Goal: Transaction & Acquisition: Book appointment/travel/reservation

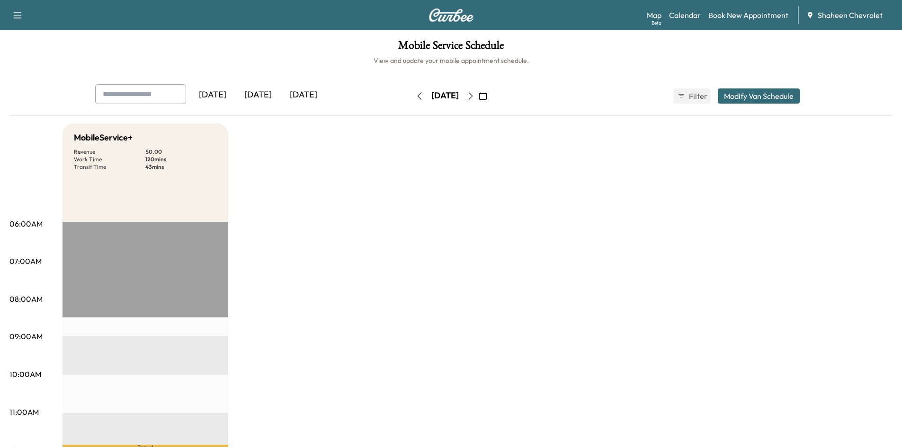
click at [260, 93] on div "[DATE]" at bounding box center [257, 95] width 45 height 22
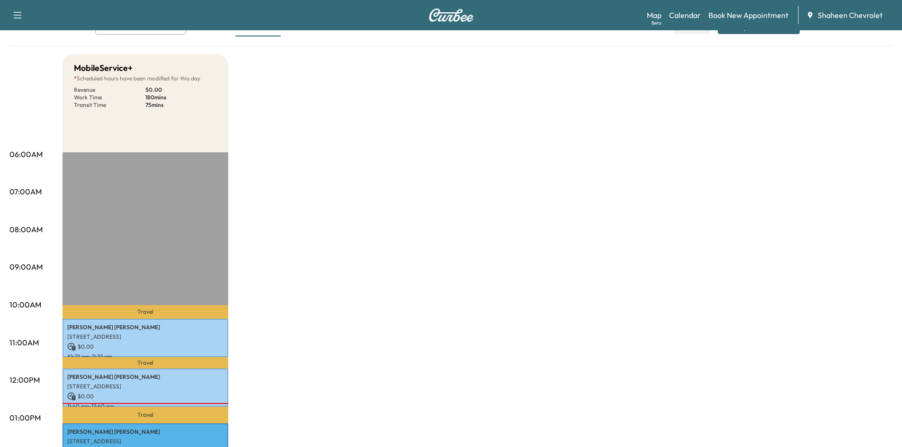
scroll to position [237, 0]
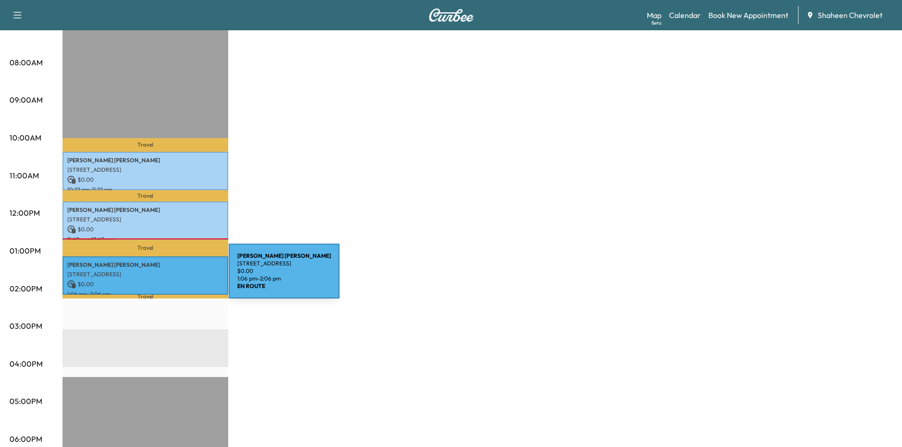
click at [158, 280] on p "$ 0.00" at bounding box center [145, 284] width 156 height 9
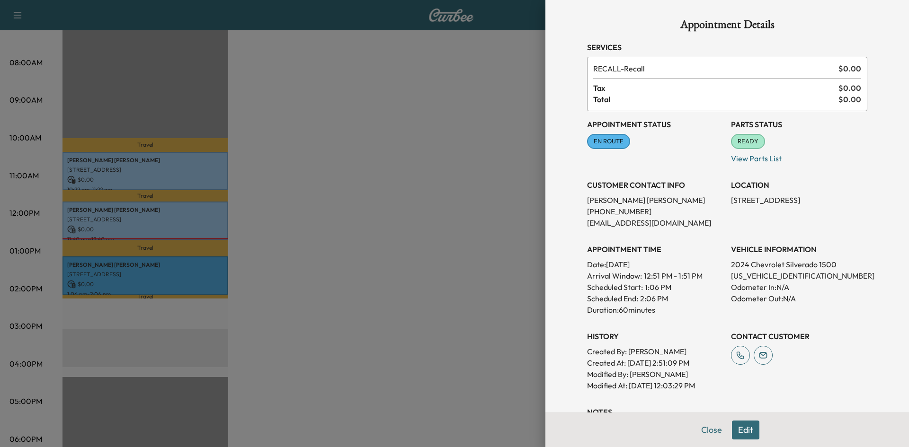
click at [494, 214] on div at bounding box center [454, 223] width 909 height 447
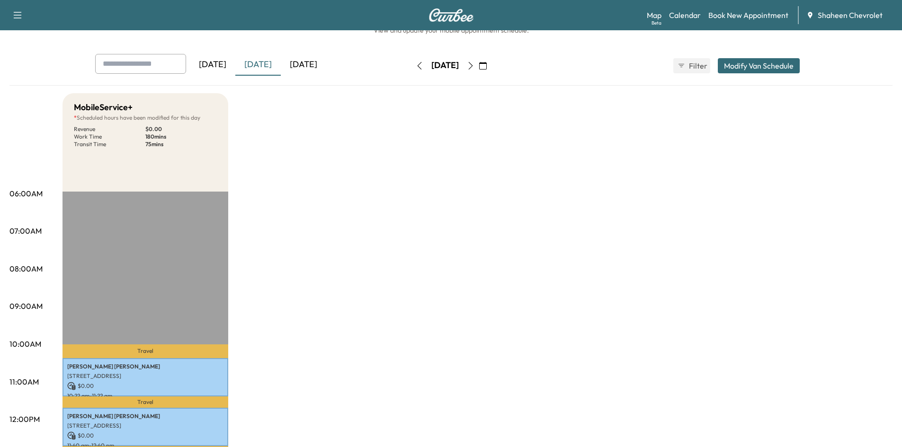
scroll to position [0, 0]
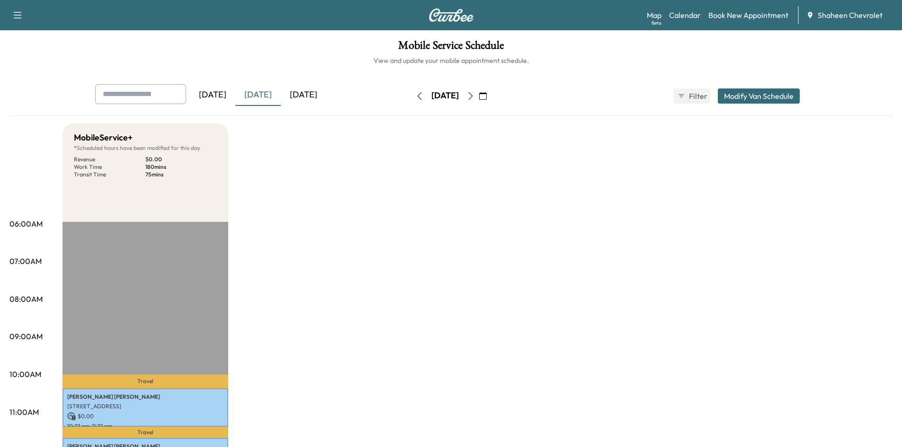
click at [474, 97] on icon "button" at bounding box center [471, 96] width 8 height 8
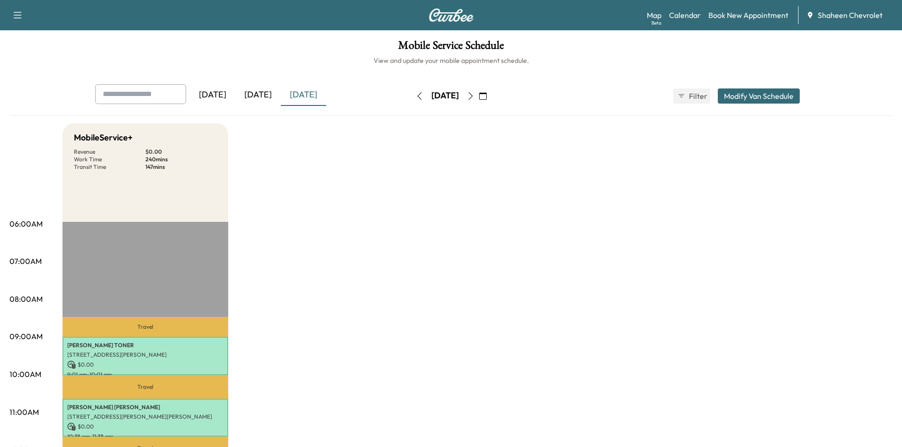
click at [474, 96] on icon "button" at bounding box center [471, 96] width 8 height 8
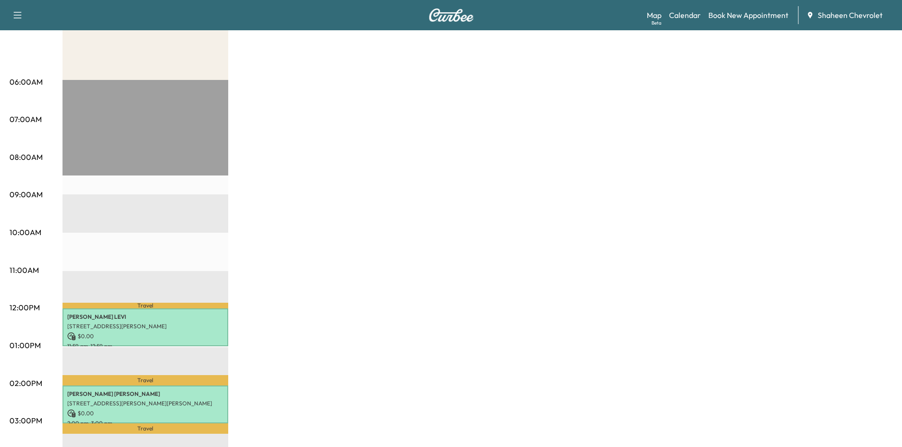
scroll to position [189, 0]
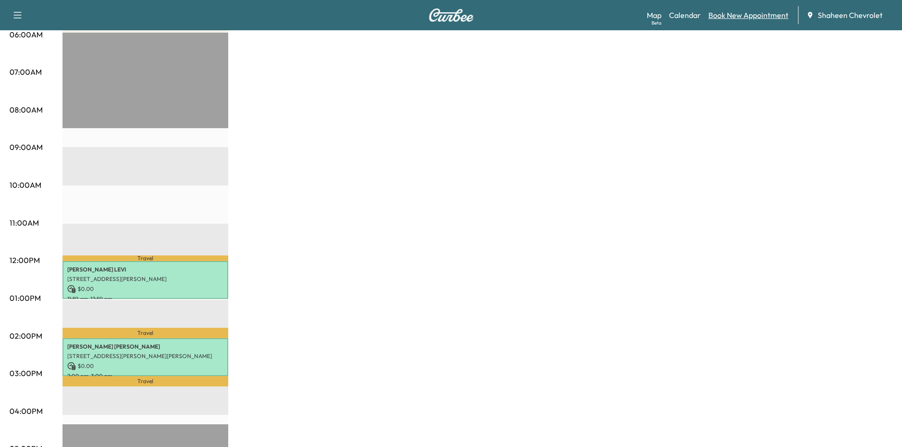
click at [733, 16] on link "Book New Appointment" at bounding box center [748, 14] width 80 height 11
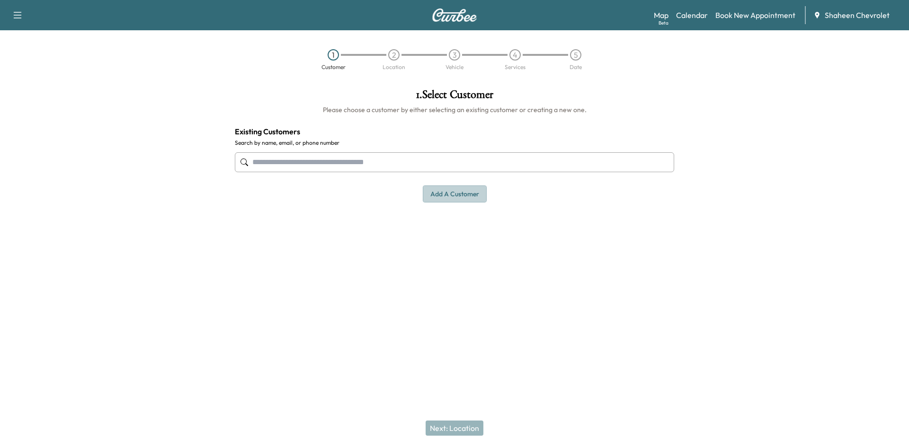
click at [463, 192] on button "Add a customer" at bounding box center [455, 195] width 64 height 18
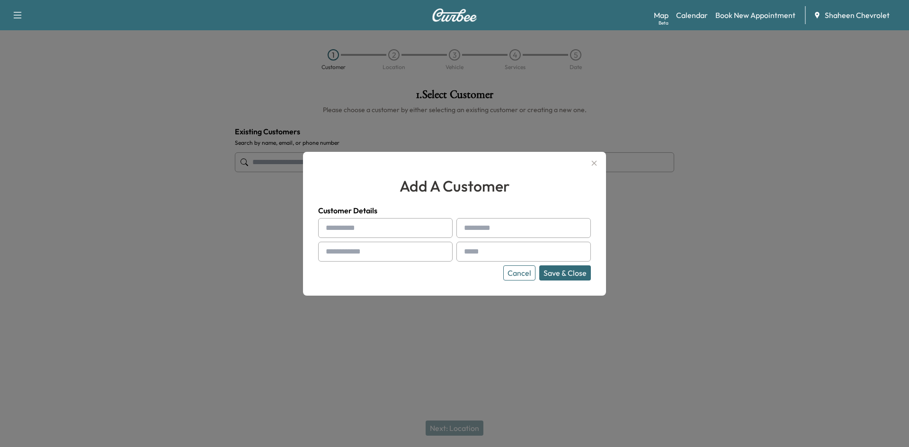
click at [361, 226] on input "text" at bounding box center [385, 228] width 134 height 20
type input "*"
type input "*****"
type input "******"
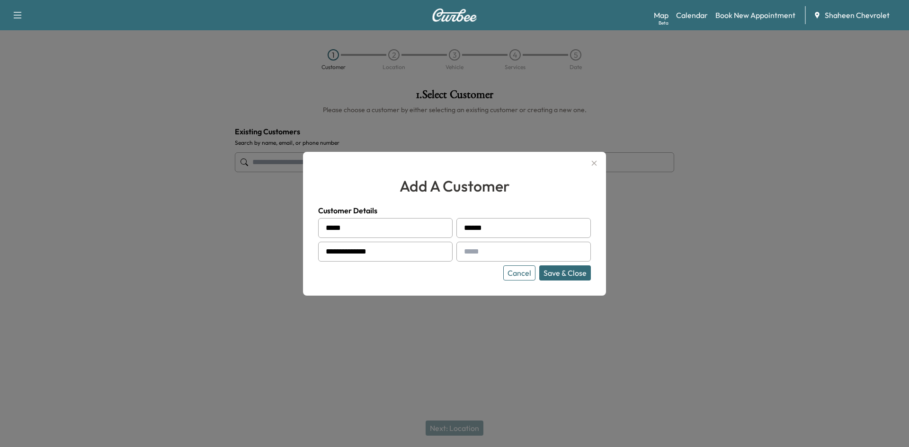
type input "**********"
click at [513, 253] on input "text" at bounding box center [523, 252] width 134 height 20
type input "**********"
click at [557, 274] on button "Save & Close" at bounding box center [565, 273] width 52 height 15
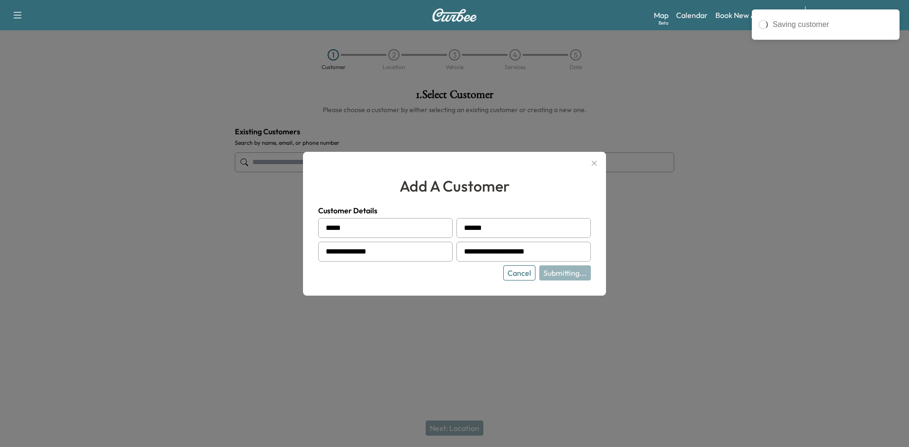
type input "**********"
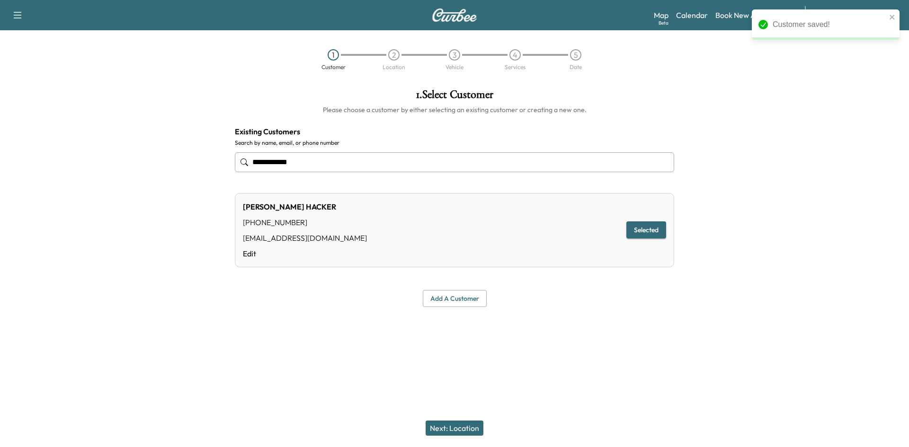
click at [455, 429] on button "Next: Location" at bounding box center [455, 428] width 58 height 15
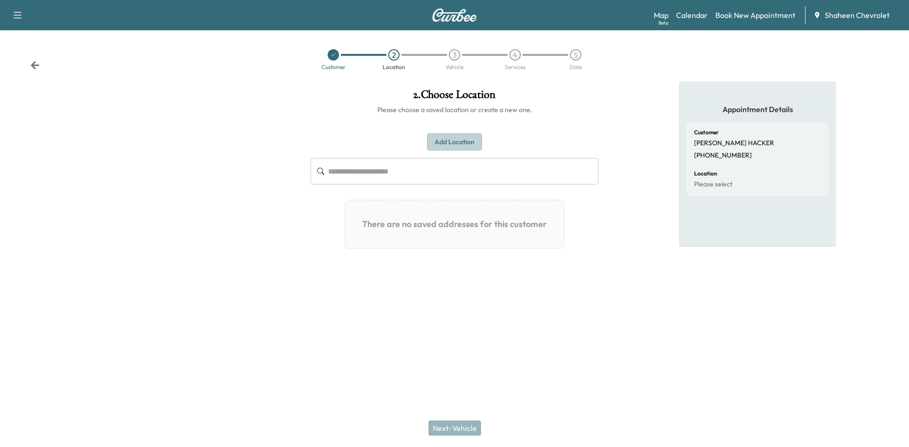
click at [472, 137] on button "Add Location" at bounding box center [454, 143] width 55 height 18
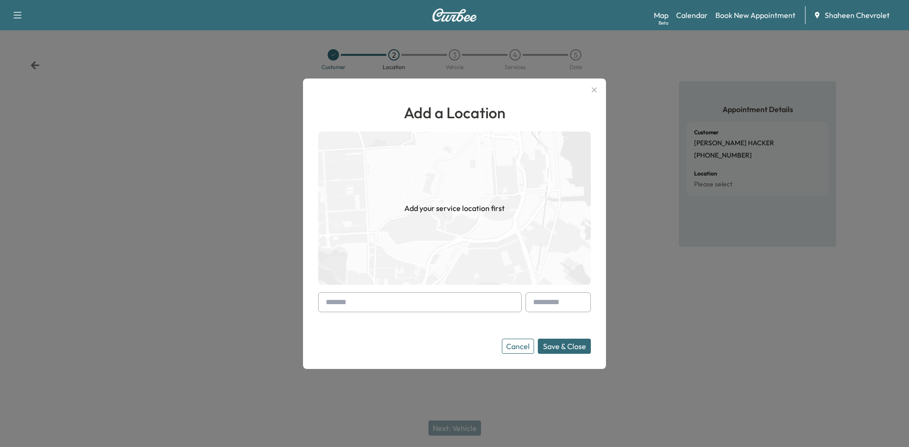
click at [374, 304] on input "text" at bounding box center [420, 303] width 204 height 20
click at [394, 306] on input "text" at bounding box center [420, 303] width 204 height 20
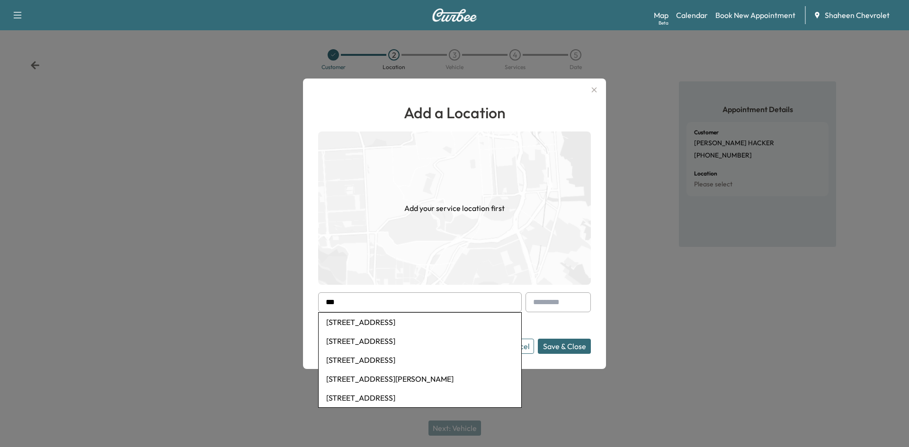
click at [538, 339] on button "Save & Close" at bounding box center [564, 346] width 53 height 15
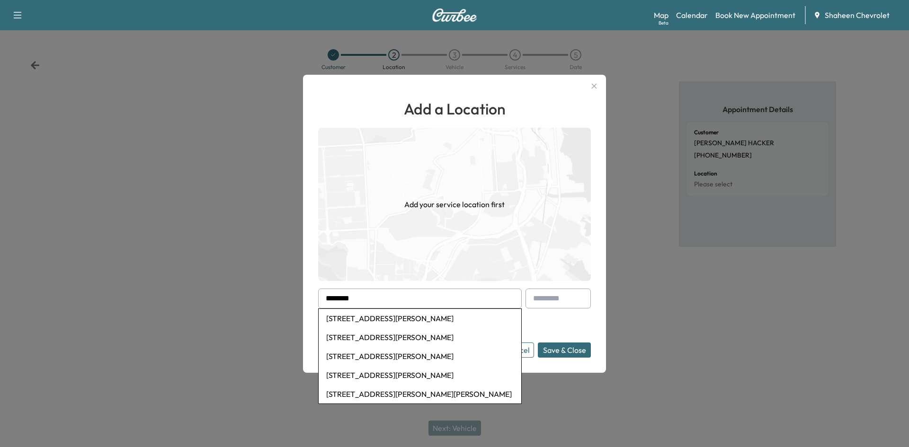
click at [374, 338] on li "[STREET_ADDRESS][PERSON_NAME]" at bounding box center [420, 337] width 203 height 19
type input "**********"
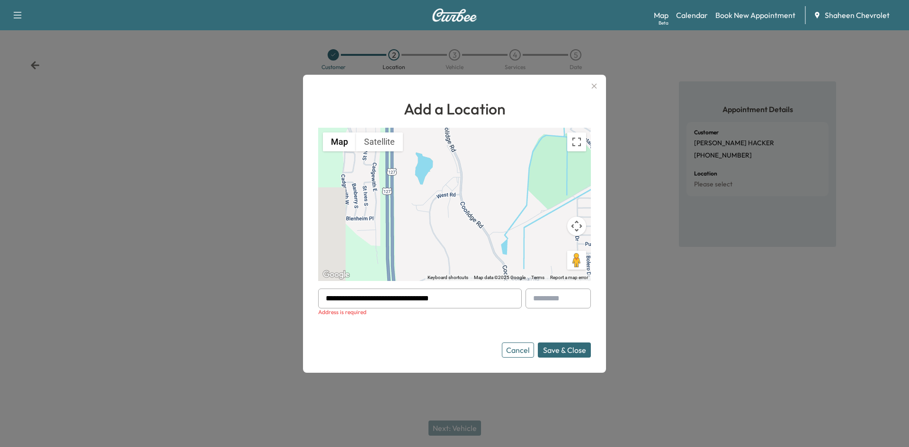
click at [446, 214] on div "To activate drag with keyboard, press Alt + Enter. Once in keyboard drag state,…" at bounding box center [454, 204] width 273 height 153
click at [570, 348] on button "Save & Close" at bounding box center [564, 350] width 53 height 15
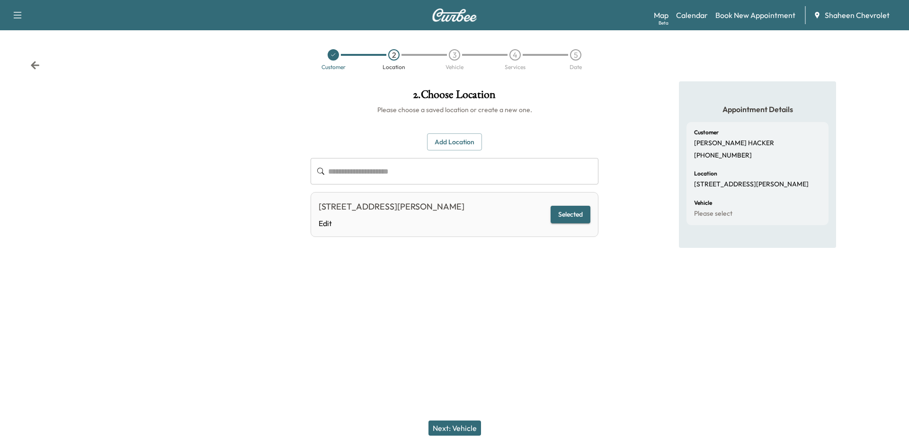
click at [451, 430] on button "Next: Vehicle" at bounding box center [455, 428] width 53 height 15
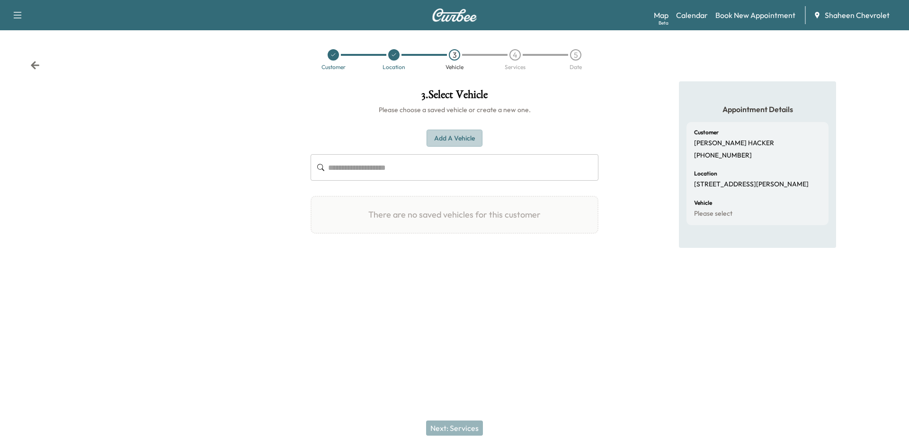
click at [457, 137] on button "Add a Vehicle" at bounding box center [455, 139] width 56 height 18
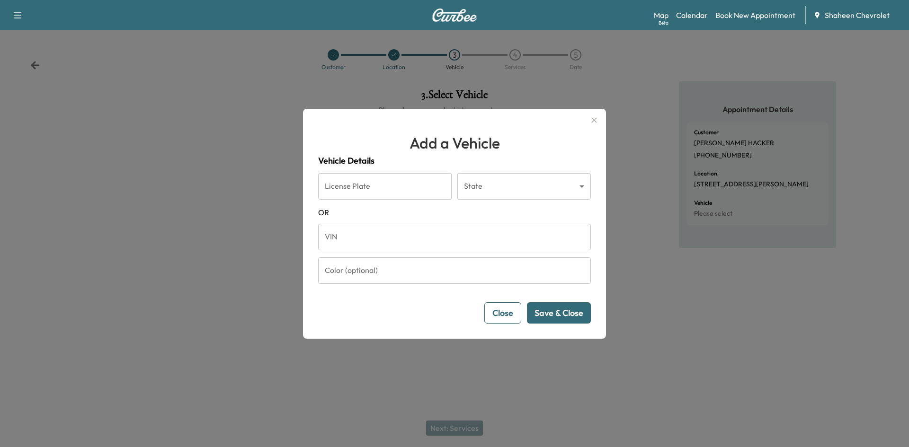
click at [351, 232] on input "VIN" at bounding box center [454, 237] width 273 height 27
paste input "**********"
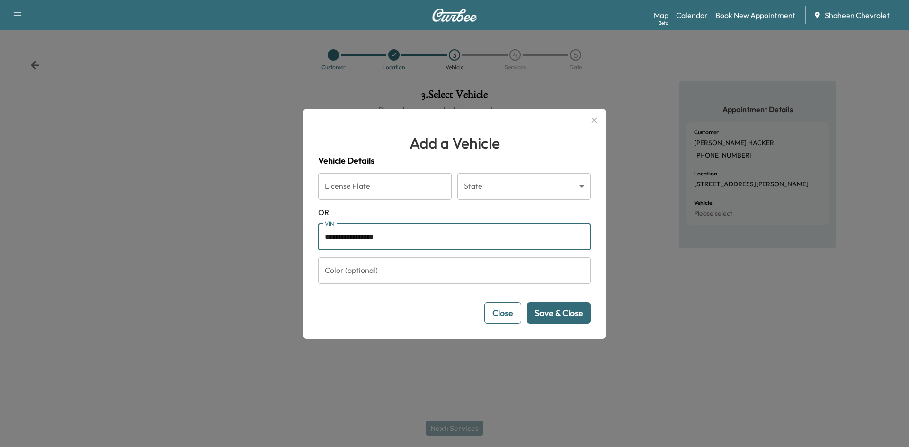
type input "**********"
click at [556, 315] on button "Save & Close" at bounding box center [559, 313] width 64 height 21
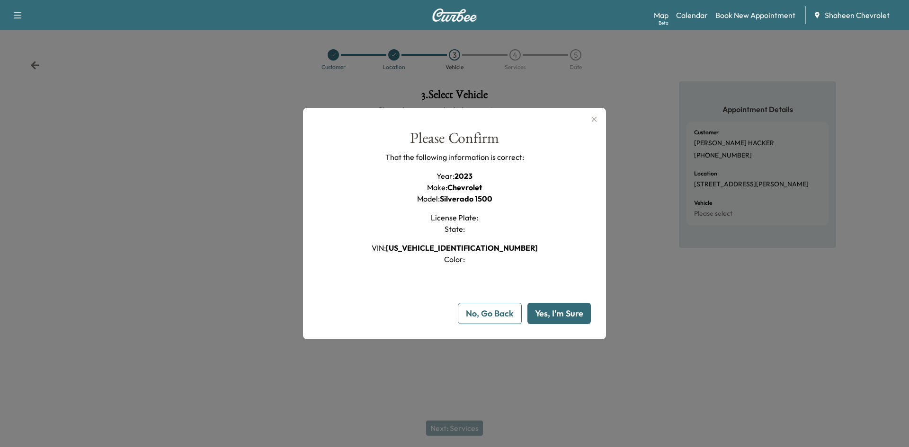
click at [153, 190] on div at bounding box center [454, 223] width 909 height 447
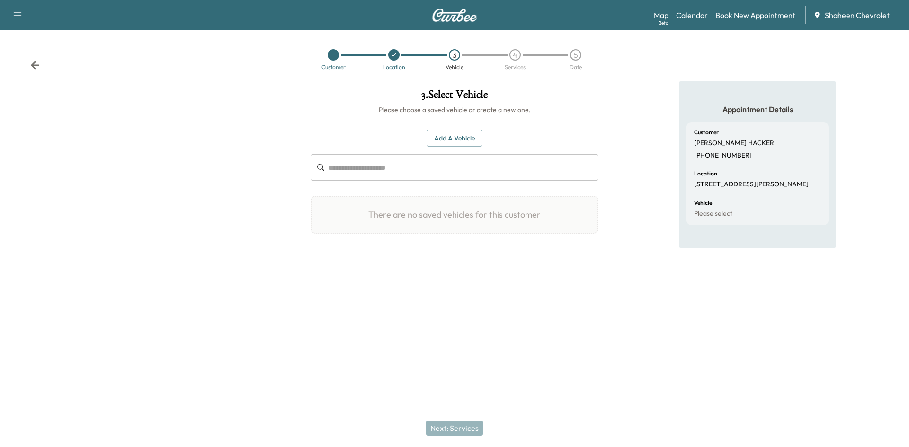
click at [475, 136] on button "Add a Vehicle" at bounding box center [455, 139] width 56 height 18
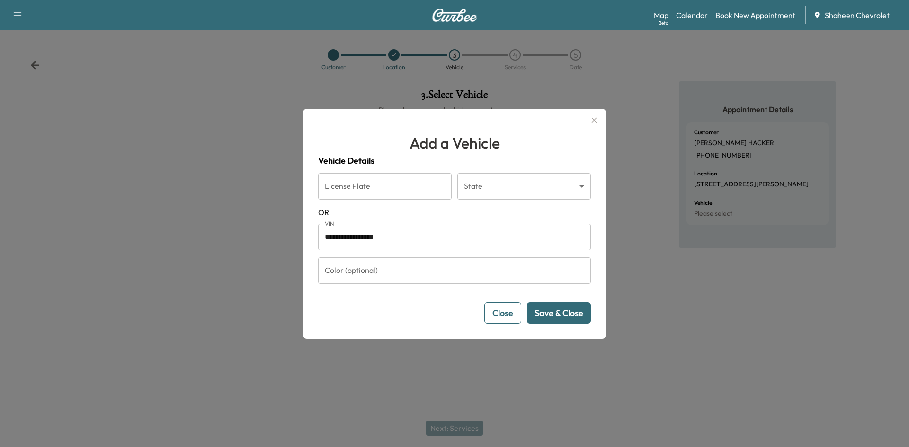
click at [555, 317] on button "Save & Close" at bounding box center [559, 313] width 64 height 21
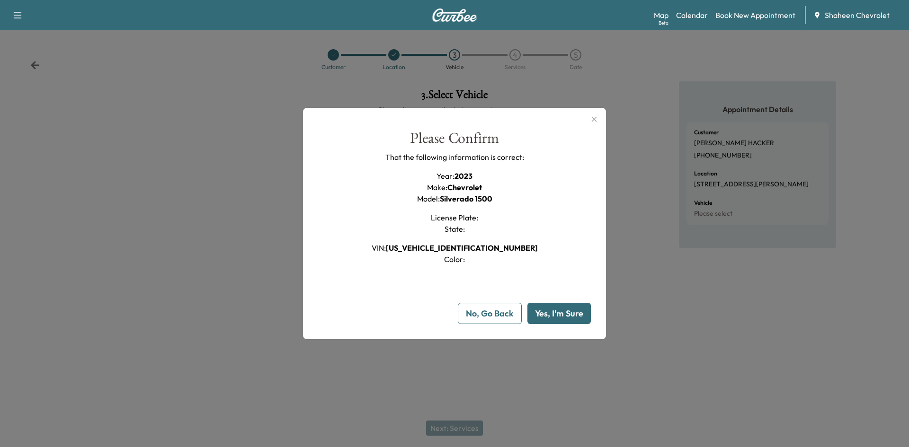
click at [556, 314] on button "Yes, I'm Sure" at bounding box center [558, 313] width 63 height 21
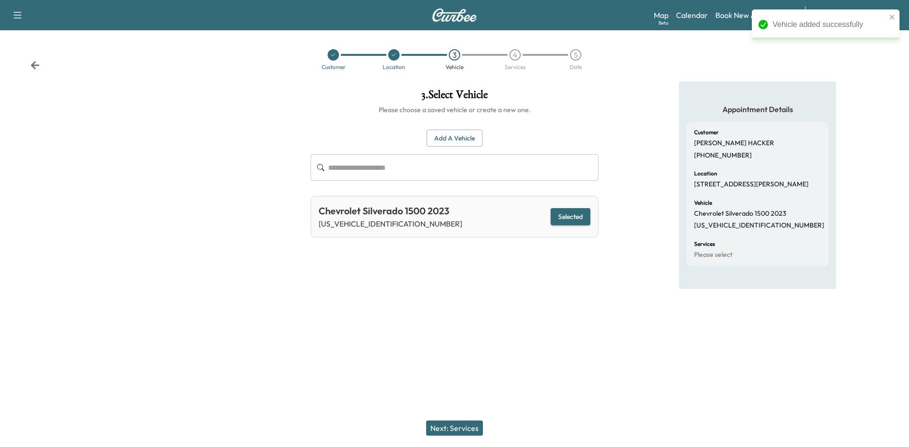
click at [459, 423] on button "Next: Services" at bounding box center [454, 428] width 57 height 15
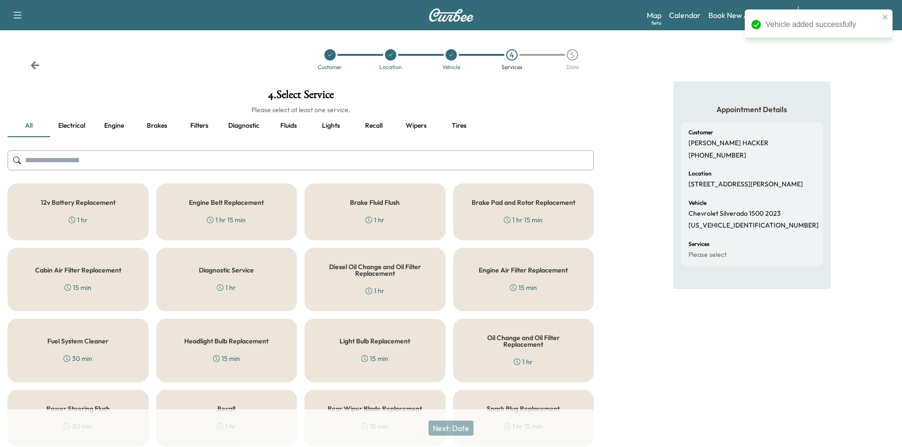
click at [159, 161] on input "text" at bounding box center [301, 161] width 586 height 20
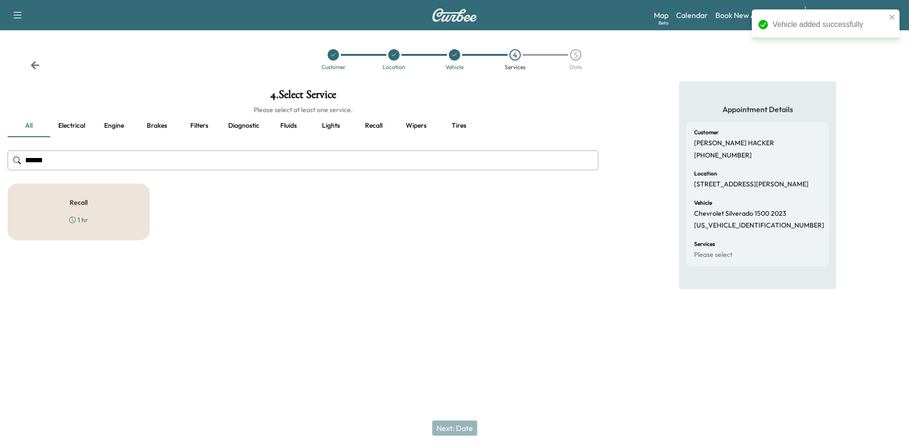
type input "******"
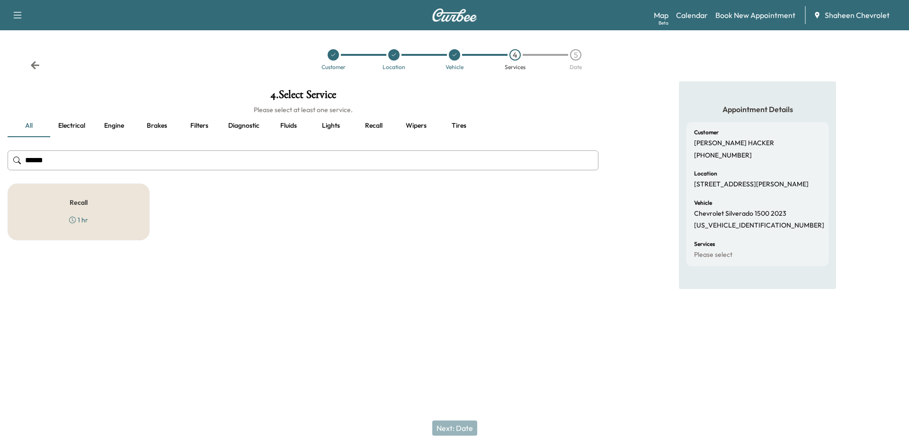
click at [123, 213] on div "Recall 1 hr" at bounding box center [79, 212] width 142 height 57
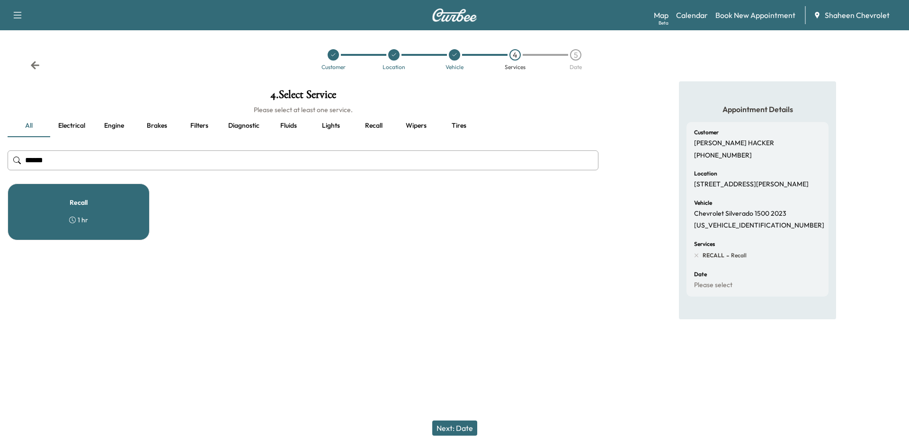
click at [461, 430] on button "Next: Date" at bounding box center [454, 428] width 45 height 15
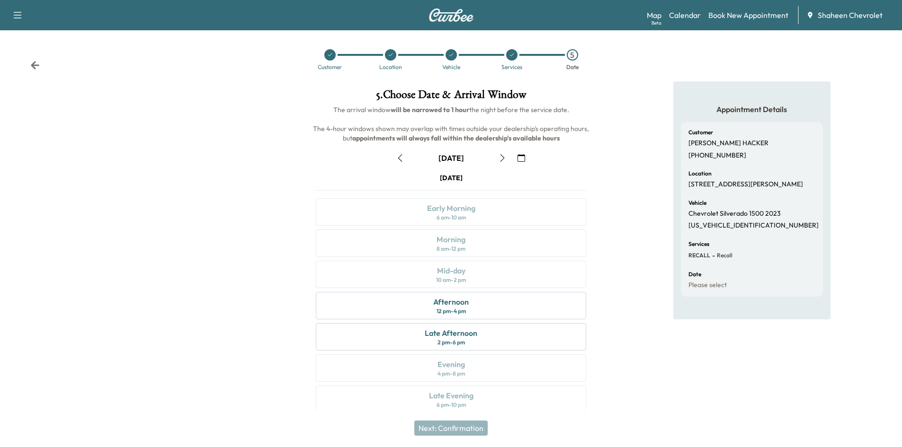
click at [500, 158] on icon "button" at bounding box center [503, 158] width 8 height 8
click at [476, 274] on div "Mid-day 10 am - 2 pm" at bounding box center [451, 274] width 270 height 27
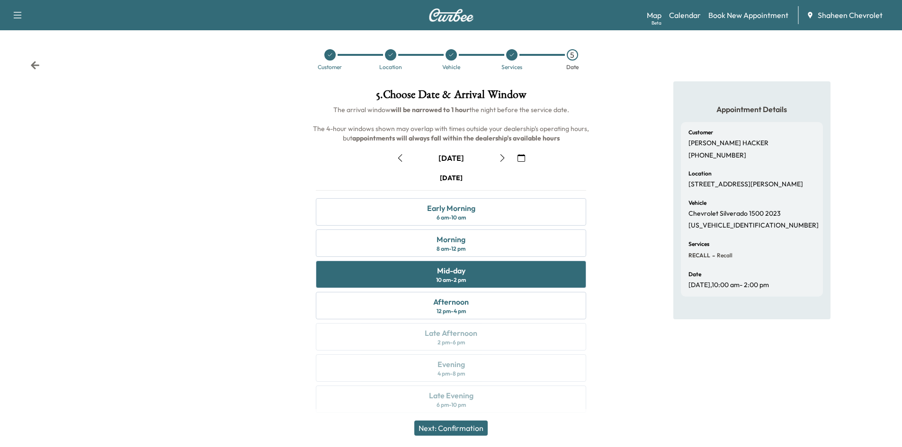
click at [468, 427] on button "Next: Confirmation" at bounding box center [450, 428] width 73 height 15
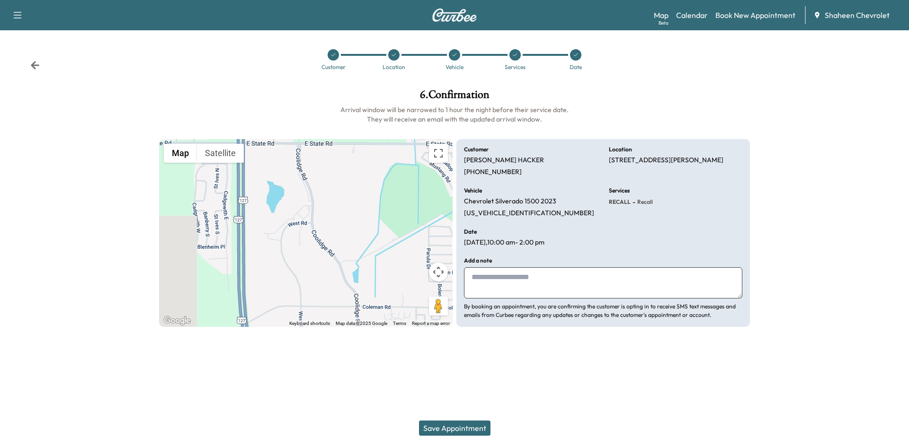
click at [506, 272] on textarea at bounding box center [603, 283] width 278 height 31
type textarea "**********"
click at [473, 428] on button "Save Appointment" at bounding box center [454, 428] width 71 height 15
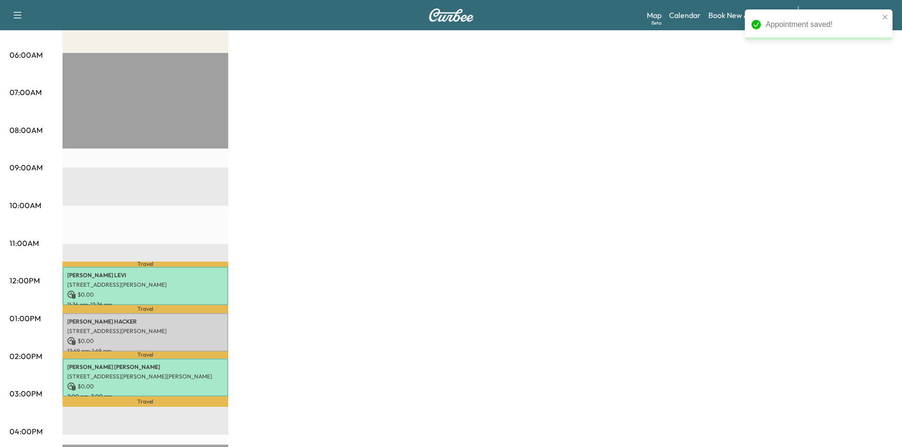
scroll to position [189, 0]
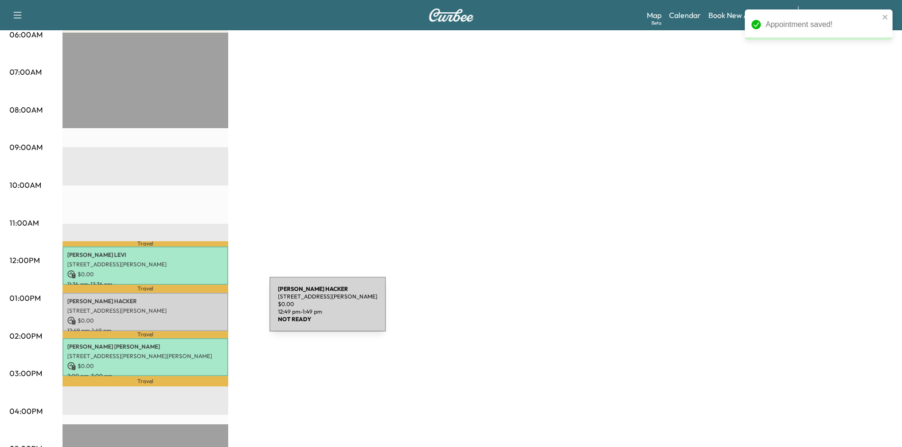
click at [198, 310] on p "[STREET_ADDRESS][PERSON_NAME]" at bounding box center [145, 311] width 156 height 8
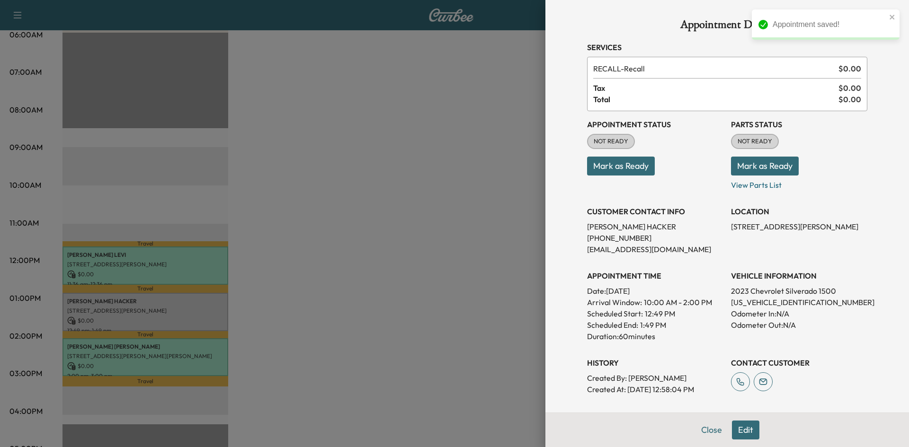
click at [635, 164] on button "Mark as Ready" at bounding box center [621, 166] width 68 height 19
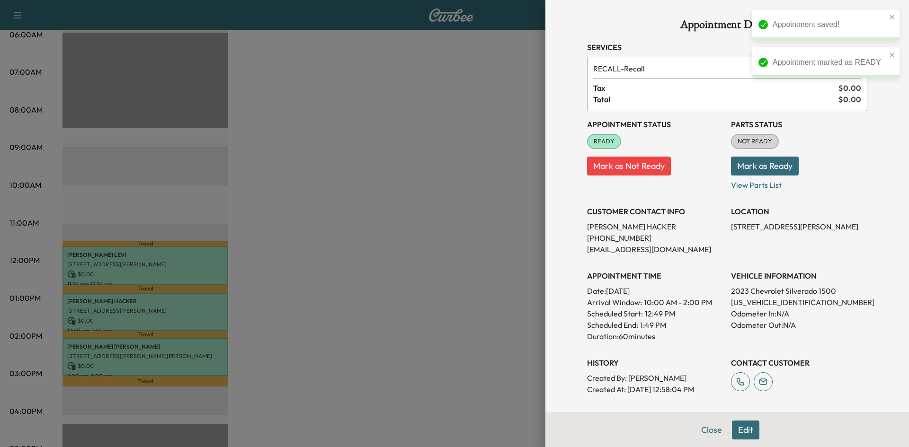
click at [764, 169] on button "Mark as Ready" at bounding box center [765, 166] width 68 height 19
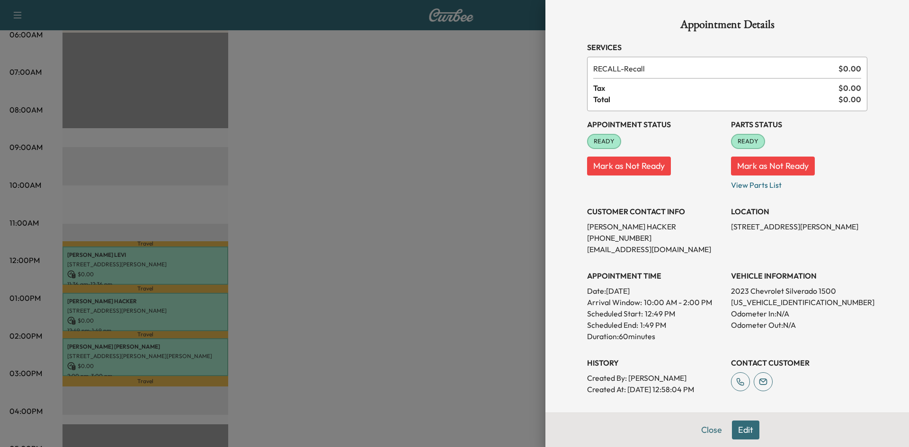
click at [451, 185] on div at bounding box center [454, 223] width 909 height 447
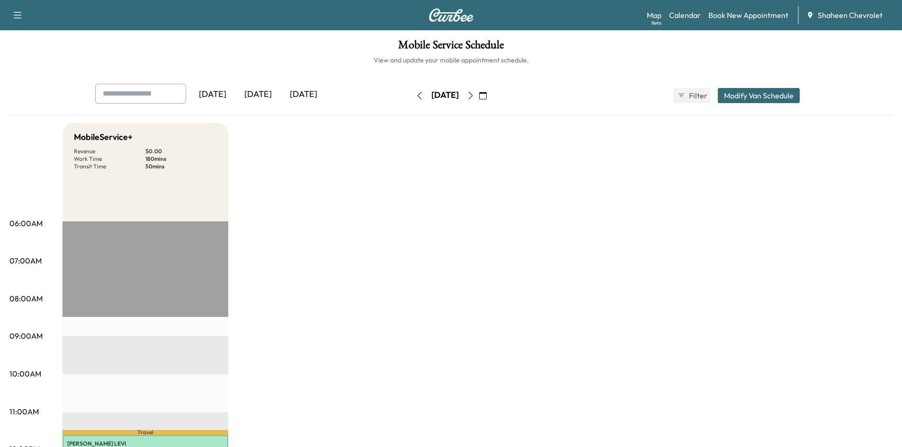
scroll to position [0, 0]
click at [416, 98] on icon "button" at bounding box center [420, 96] width 8 height 8
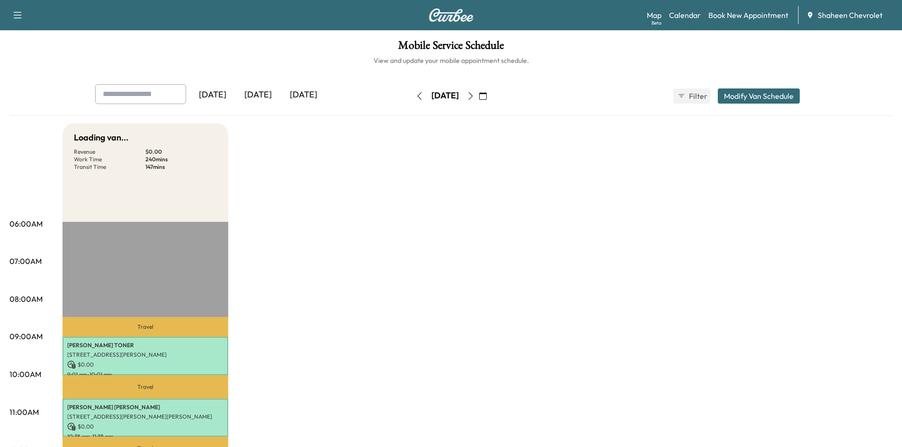
click at [411, 93] on button "button" at bounding box center [419, 96] width 16 height 15
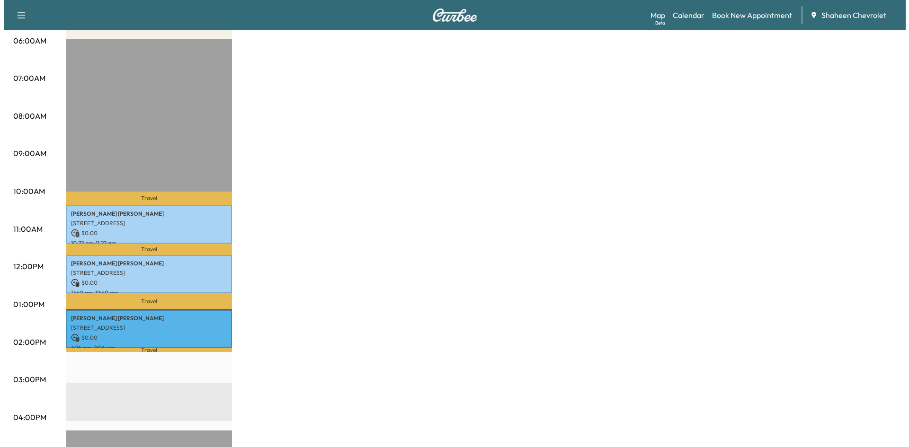
scroll to position [237, 0]
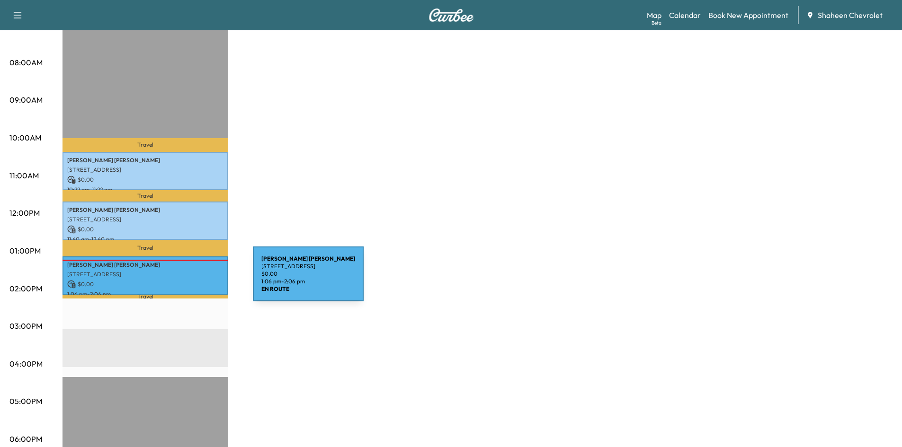
click at [182, 280] on p "$ 0.00" at bounding box center [145, 284] width 156 height 9
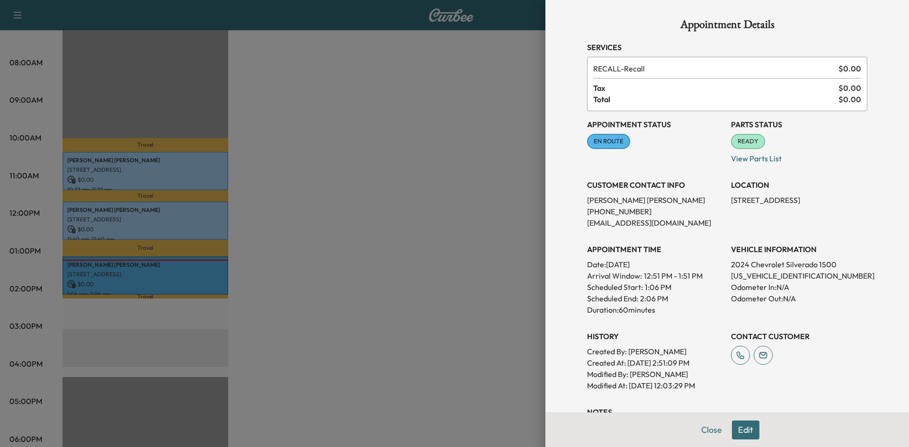
click at [306, 255] on div at bounding box center [454, 223] width 909 height 447
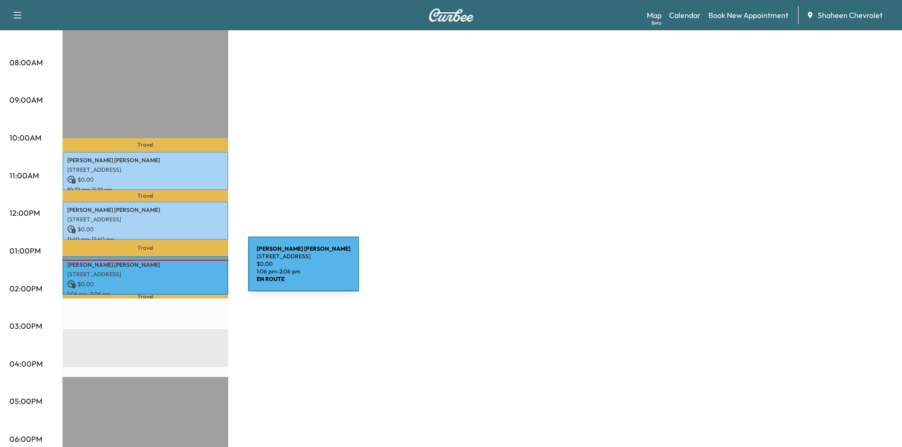
click at [177, 271] on p "[STREET_ADDRESS]" at bounding box center [145, 275] width 156 height 8
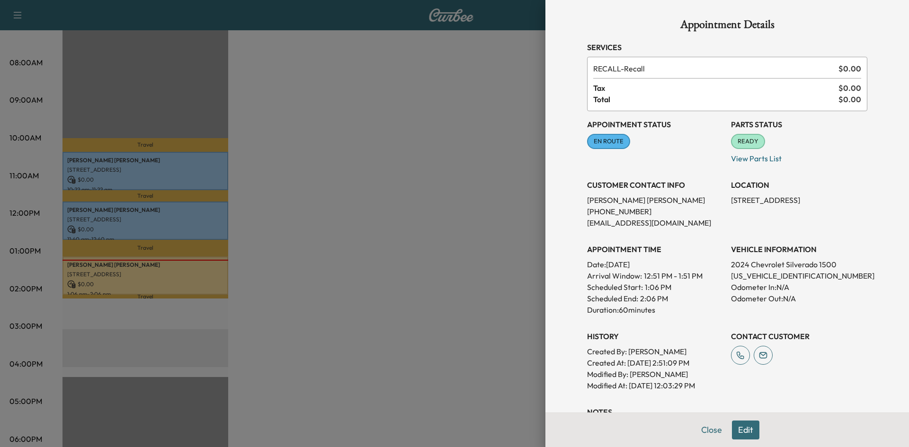
click at [439, 197] on div at bounding box center [454, 223] width 909 height 447
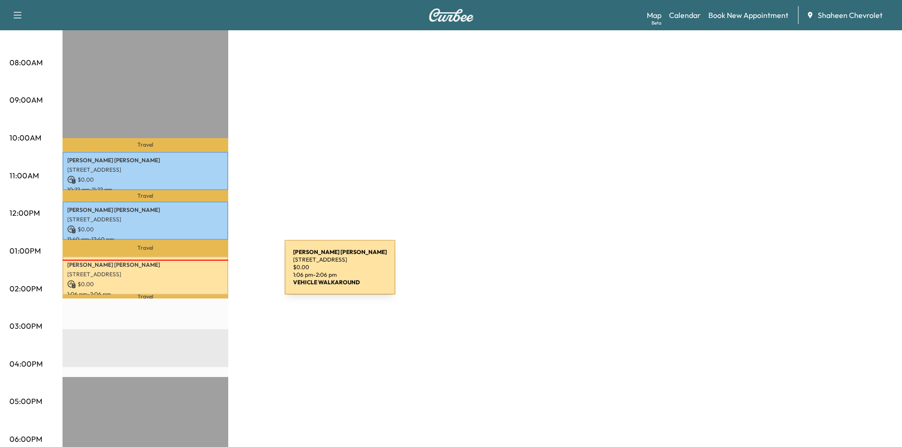
click at [214, 273] on p "[STREET_ADDRESS]" at bounding box center [145, 275] width 156 height 8
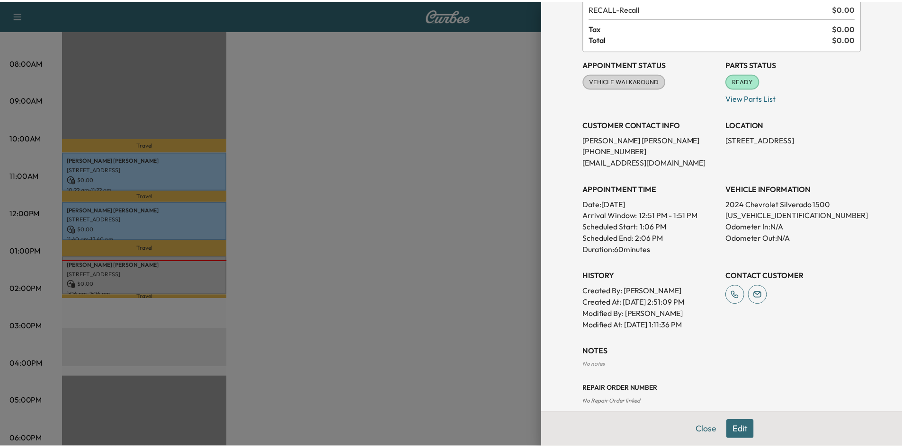
scroll to position [73, 0]
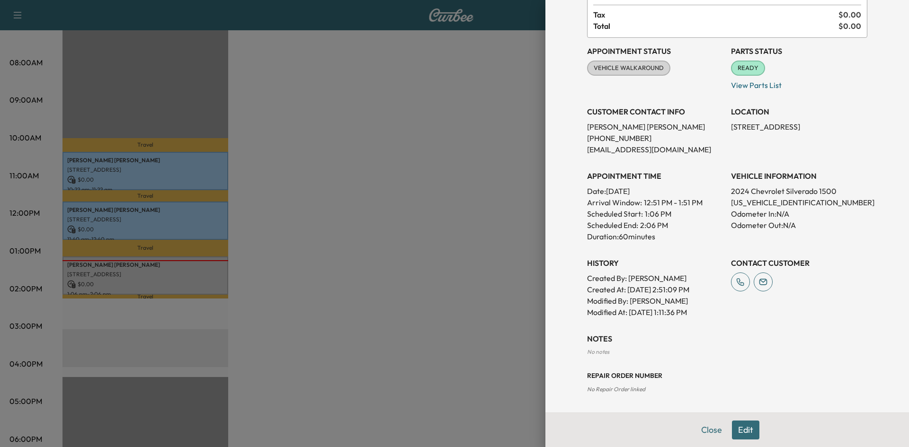
click at [472, 232] on div at bounding box center [454, 223] width 909 height 447
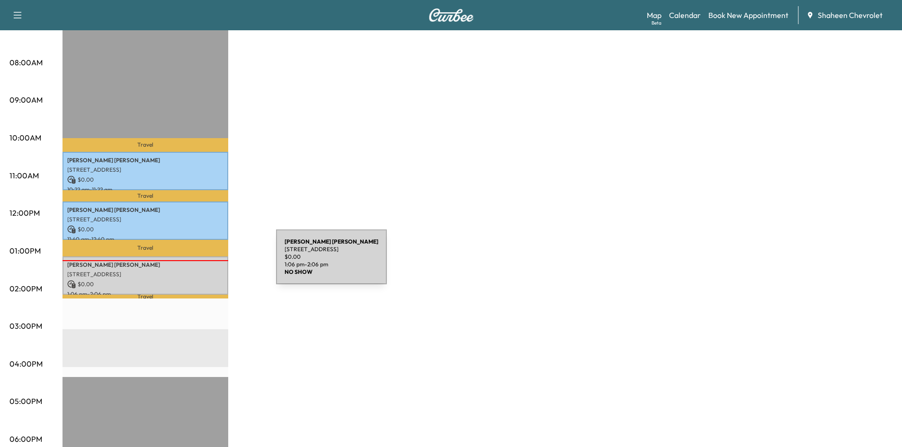
click at [205, 263] on p "[PERSON_NAME]" at bounding box center [145, 265] width 156 height 8
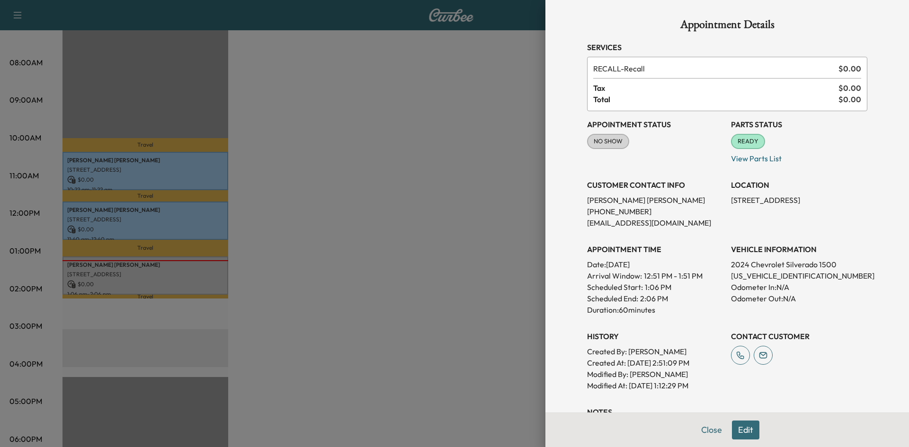
click at [455, 174] on div at bounding box center [454, 223] width 909 height 447
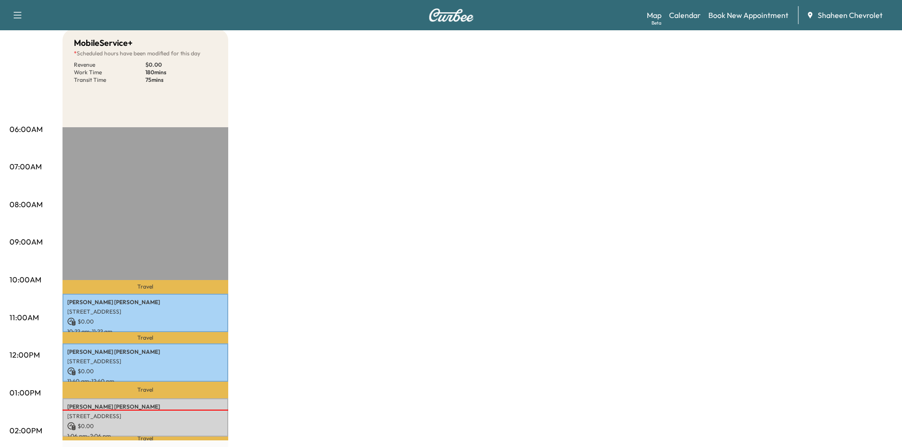
scroll to position [47, 0]
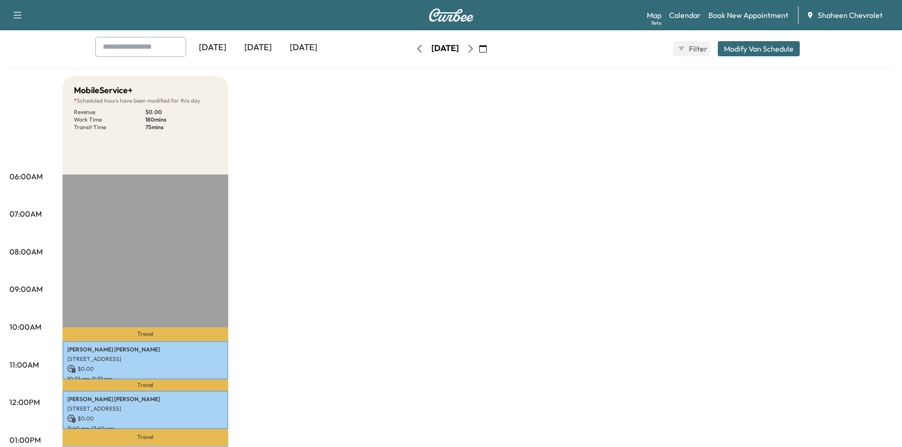
click at [474, 48] on icon "button" at bounding box center [471, 49] width 8 height 8
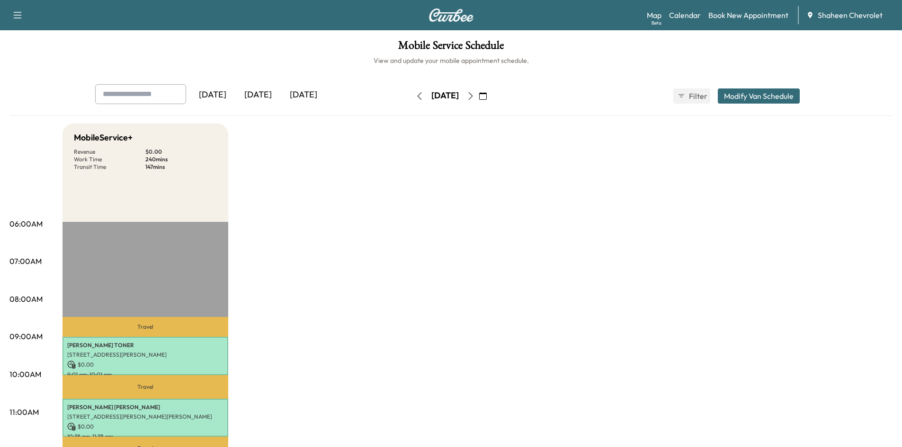
click at [474, 97] on icon "button" at bounding box center [471, 96] width 8 height 8
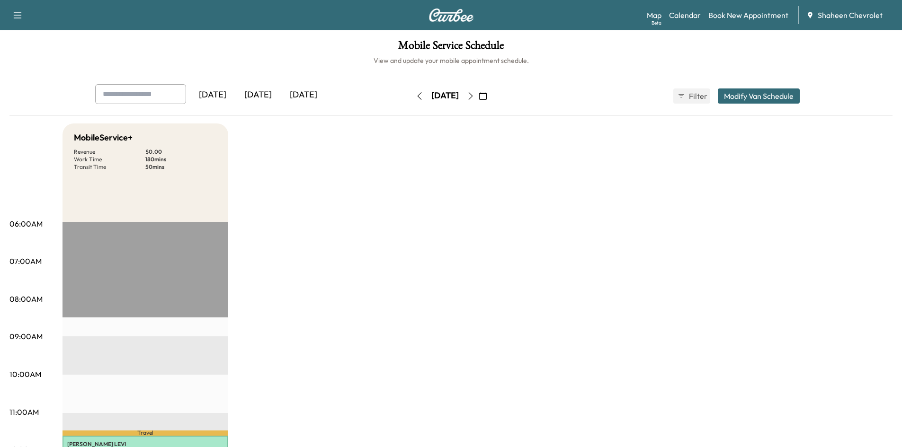
click at [474, 95] on icon "button" at bounding box center [471, 96] width 8 height 8
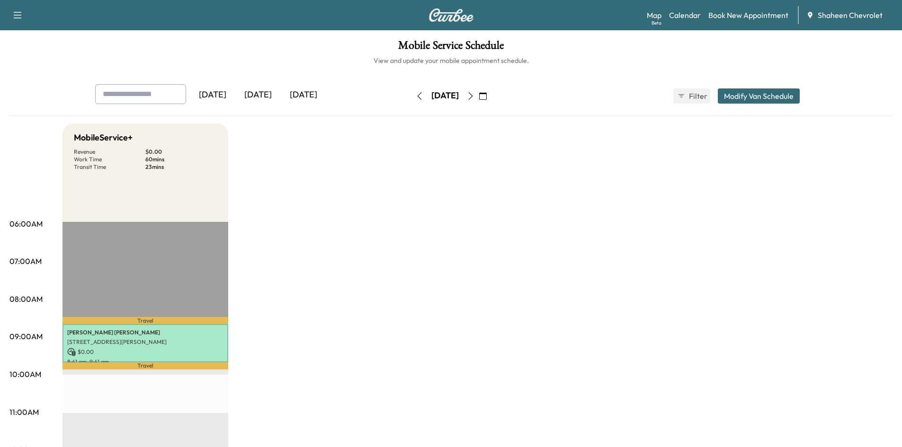
click at [474, 94] on icon "button" at bounding box center [471, 96] width 8 height 8
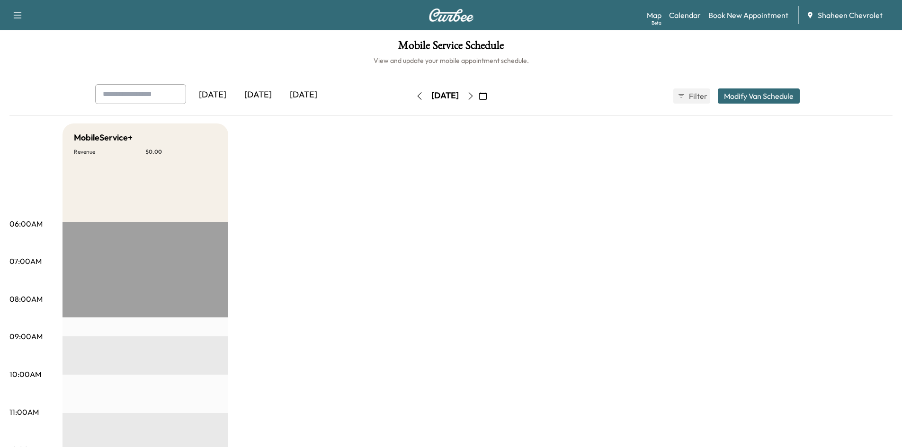
drag, startPoint x: 389, startPoint y: 97, endPoint x: 395, endPoint y: 97, distance: 6.2
click at [416, 97] on icon "button" at bounding box center [420, 96] width 8 height 8
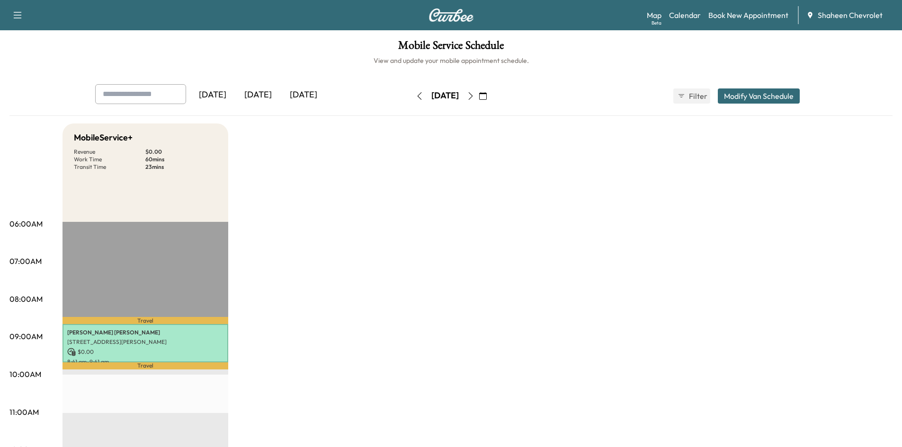
click at [417, 98] on icon "button" at bounding box center [419, 96] width 4 height 8
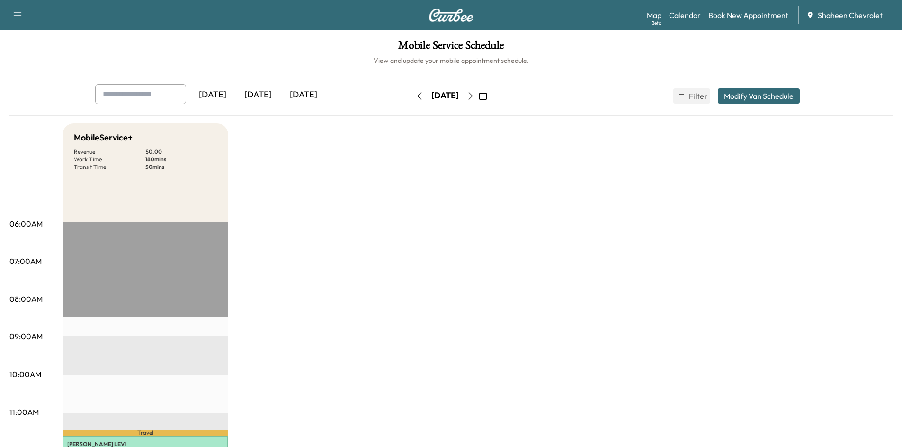
click at [416, 98] on icon "button" at bounding box center [420, 96] width 8 height 8
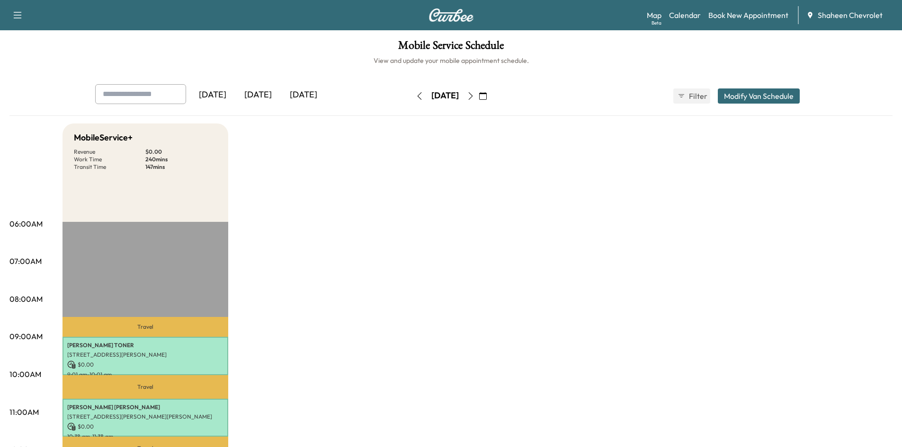
click at [416, 98] on icon "button" at bounding box center [420, 96] width 8 height 8
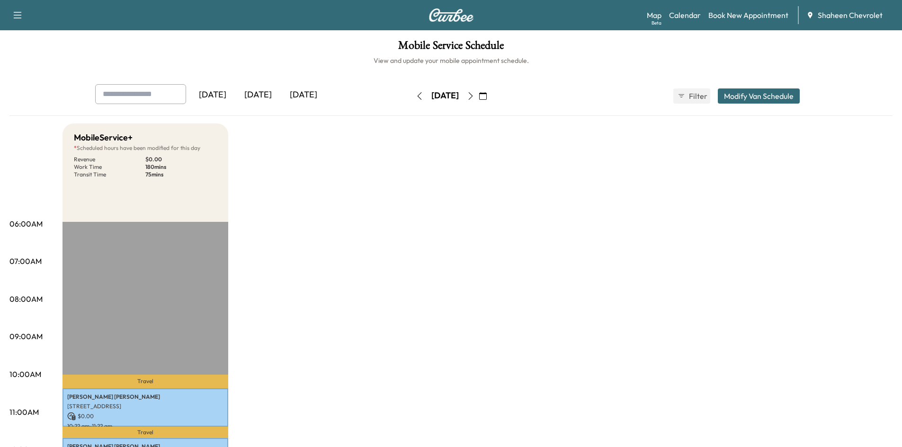
click at [474, 98] on icon "button" at bounding box center [471, 96] width 8 height 8
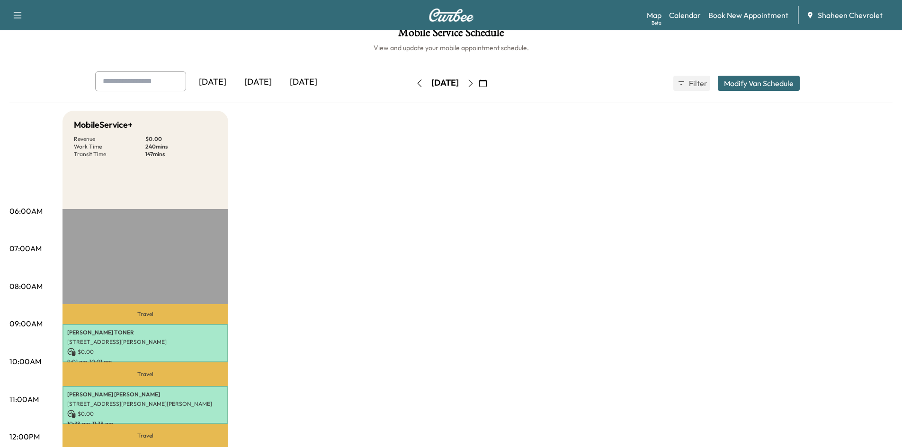
scroll to position [237, 0]
